Goal: Task Accomplishment & Management: Complete application form

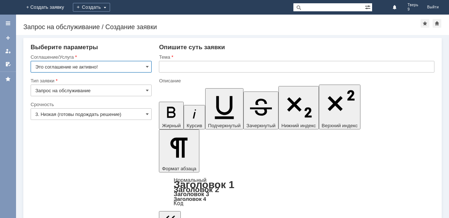
click at [9, 7] on img at bounding box center [9, 7] width 0 height 0
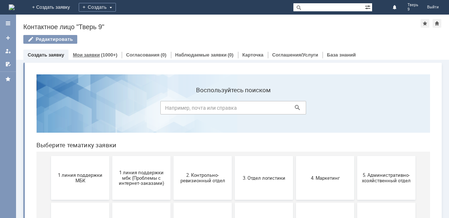
click at [88, 54] on link "Мои заявки" at bounding box center [86, 54] width 27 height 5
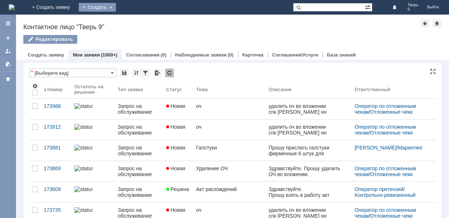
click at [116, 7] on div "Создать" at bounding box center [97, 7] width 37 height 9
click at [136, 22] on link "Заявка" at bounding box center [107, 22] width 55 height 9
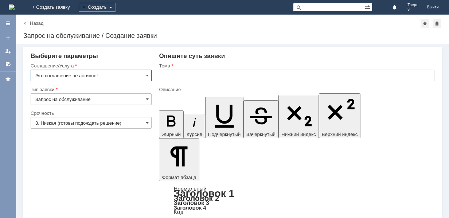
click at [114, 74] on input "Это соглашение не активно!" at bounding box center [91, 76] width 121 height 12
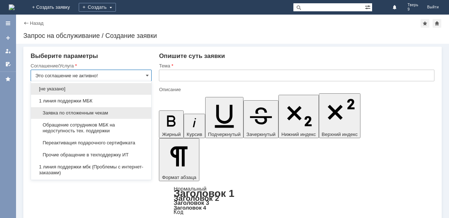
click at [88, 113] on span "Заявка по отложенным чекам" at bounding box center [91, 113] width 112 height 6
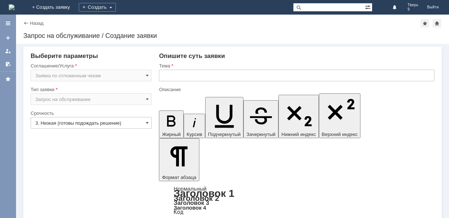
type input "Заявка по отложенным чекам"
click at [103, 123] on input "3. Низкая (готовы подождать решение)" at bounding box center [91, 123] width 121 height 12
click at [108, 111] on div "Срочность" at bounding box center [91, 113] width 120 height 5
type input "3. Низкая (готовы подождать решение)"
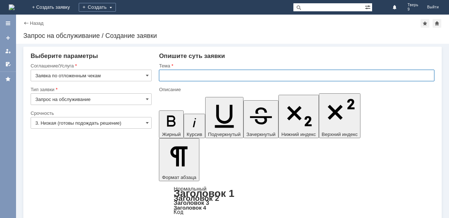
click at [187, 72] on input "text" at bounding box center [297, 76] width 276 height 12
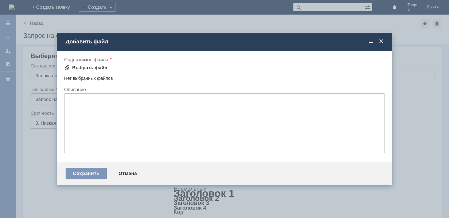
click at [83, 69] on div "Выбрать файл" at bounding box center [89, 68] width 35 height 6
click at [123, 172] on div "Отмена" at bounding box center [127, 174] width 33 height 12
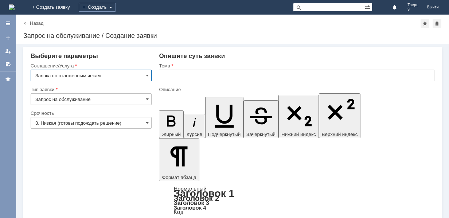
click at [104, 75] on input "Заявка по отложенным чекам" at bounding box center [91, 76] width 121 height 12
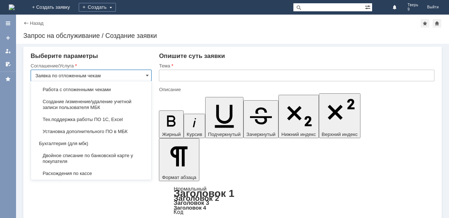
scroll to position [875, 0]
